Goal: Task Accomplishment & Management: Manage account settings

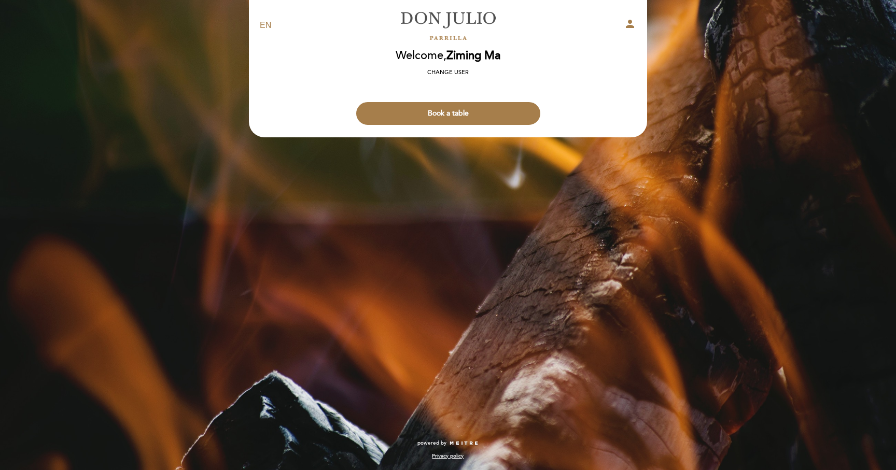
click at [627, 24] on icon "person" at bounding box center [630, 24] width 12 height 12
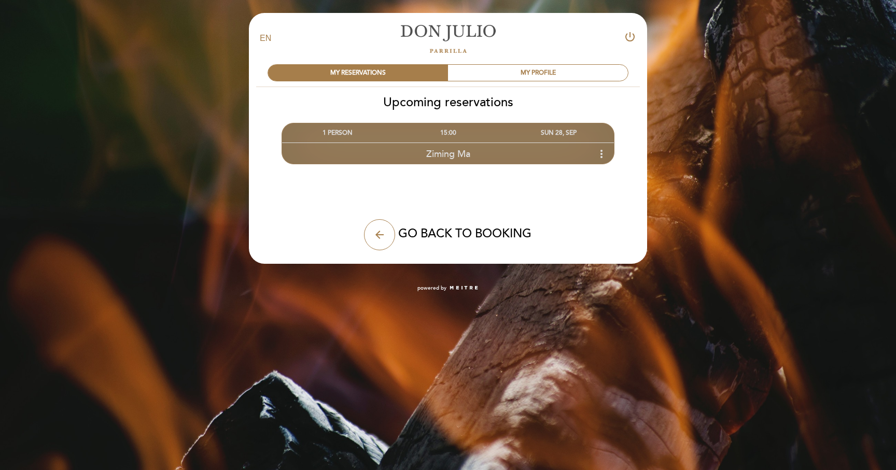
click at [600, 153] on icon "more_vert" at bounding box center [601, 154] width 12 height 12
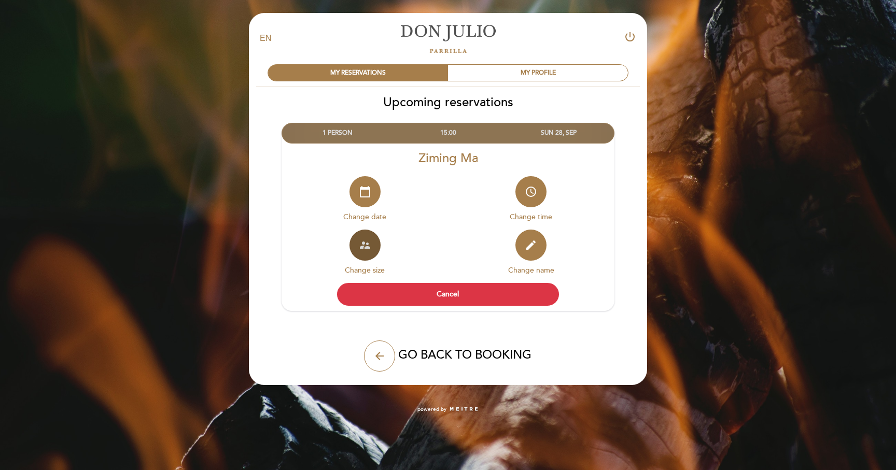
click at [364, 244] on icon "supervisor_account" at bounding box center [365, 245] width 12 height 12
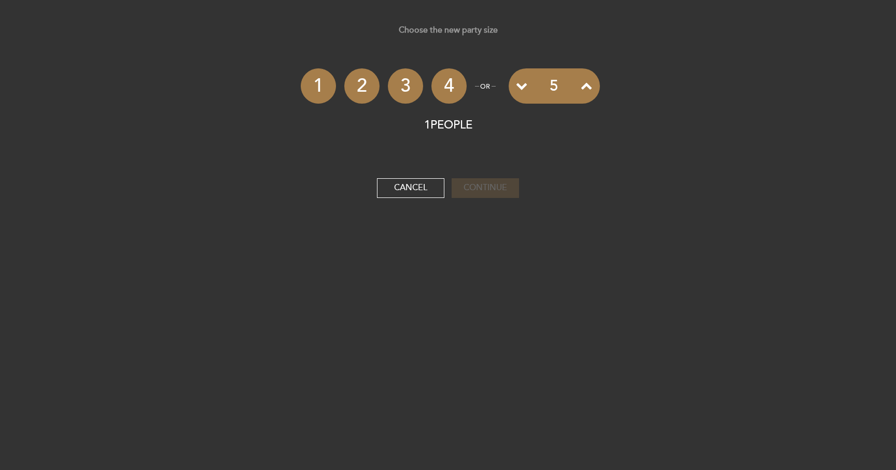
click at [365, 91] on li "2" at bounding box center [361, 85] width 35 height 35
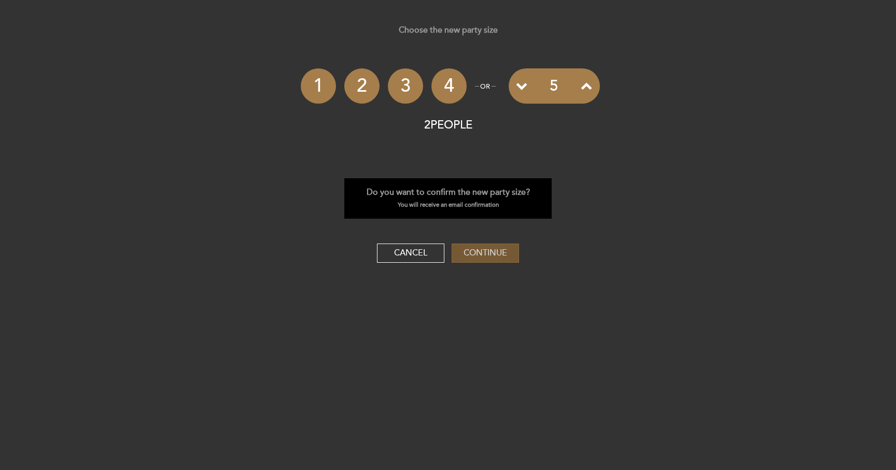
click at [489, 254] on button "Continue" at bounding box center [485, 254] width 67 height 20
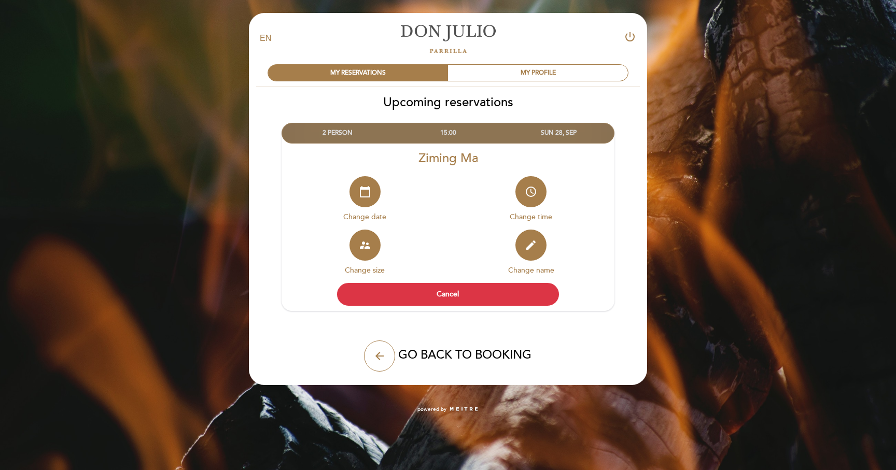
click at [494, 64] on div "MY RESERVATIONS MY PROFILE" at bounding box center [448, 72] width 376 height 31
click at [494, 71] on div "MY PROFILE" at bounding box center [538, 73] width 180 height 16
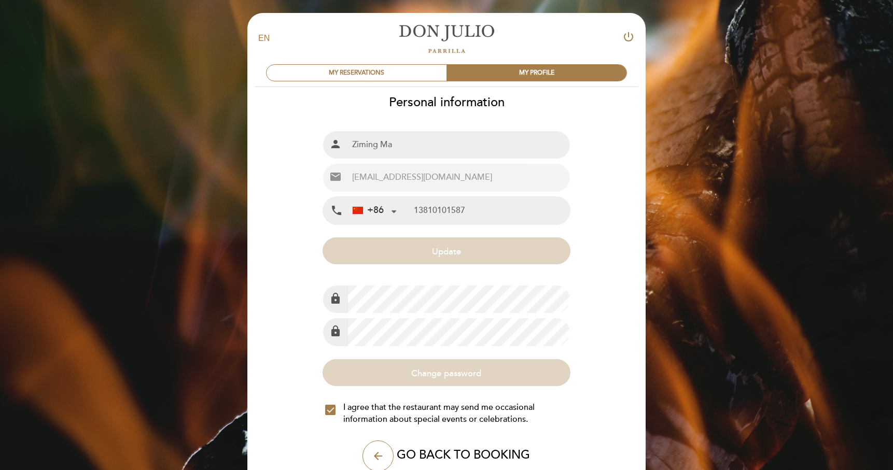
type input "138 1010 1587"
click at [315, 77] on div "MY RESERVATIONS" at bounding box center [356, 73] width 180 height 16
